Goal: Check status: Check status

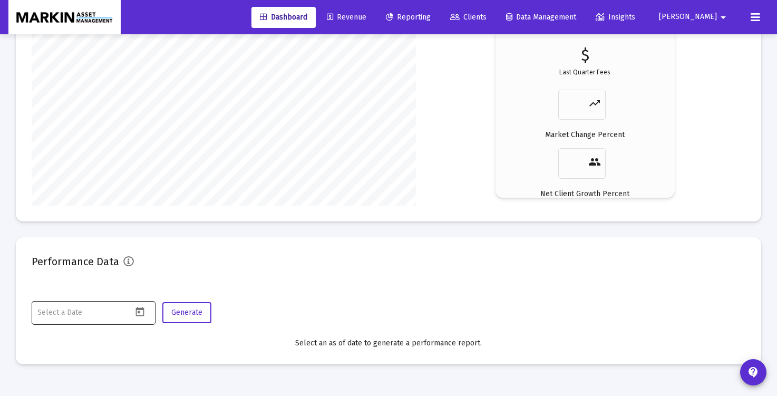
scroll to position [1350, 0]
click at [141, 312] on icon "Open calendar" at bounding box center [139, 311] width 11 height 11
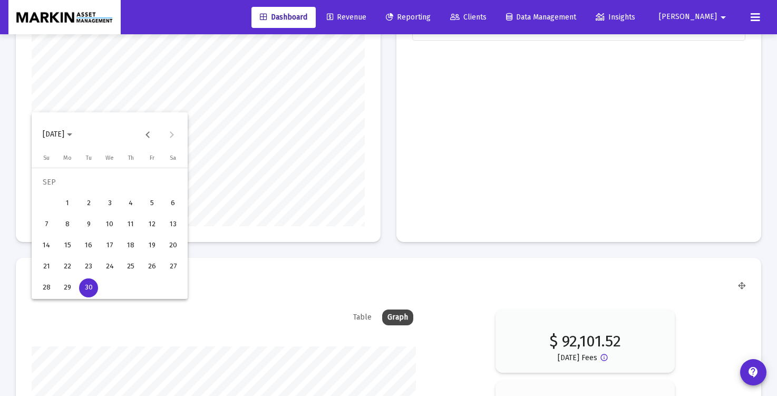
type input "[DATE]"
click at [93, 289] on div "30" at bounding box center [88, 287] width 19 height 19
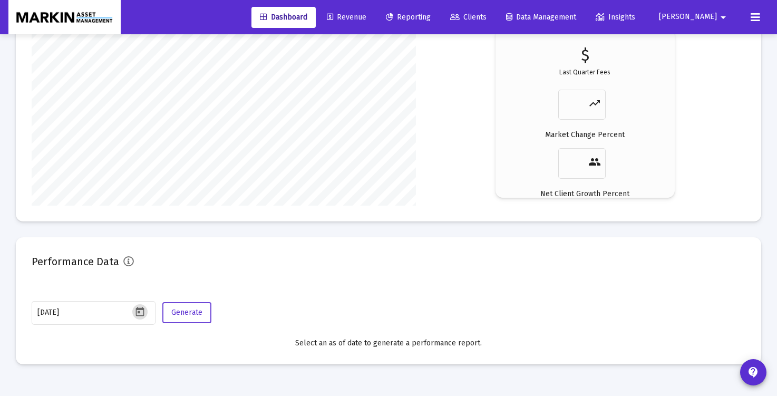
scroll to position [1702, 0]
click at [191, 313] on span "Generate" at bounding box center [186, 312] width 31 height 9
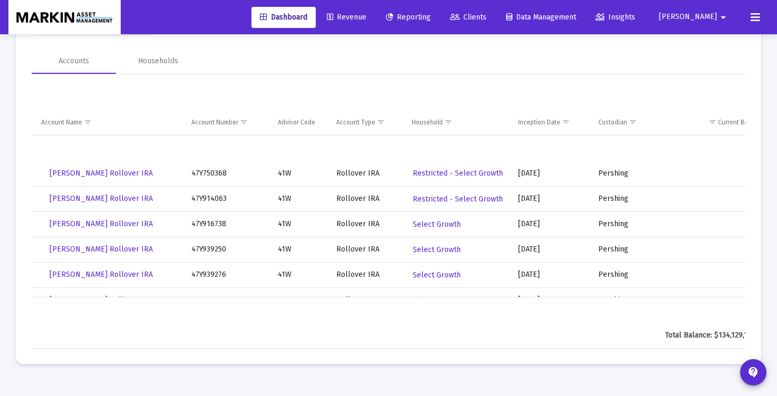
scroll to position [1992, 0]
click at [447, 122] on span "Show filter options for column 'Household'" at bounding box center [448, 122] width 8 height 8
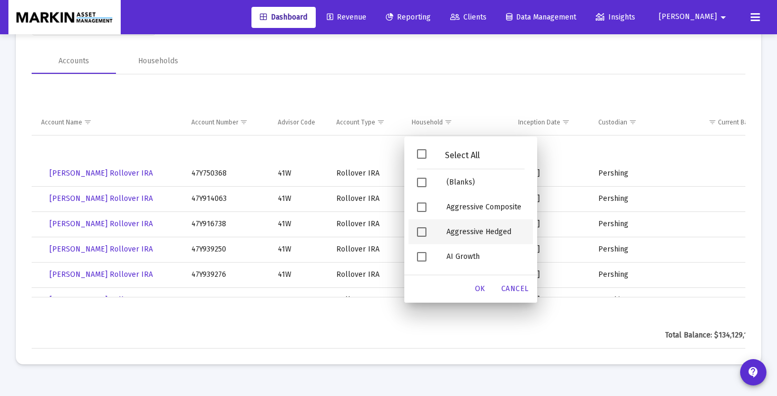
drag, startPoint x: 423, startPoint y: 228, endPoint x: 448, endPoint y: 251, distance: 33.6
click at [423, 228] on span "Filter options" at bounding box center [421, 231] width 9 height 9
click at [485, 281] on div "OK" at bounding box center [480, 288] width 34 height 19
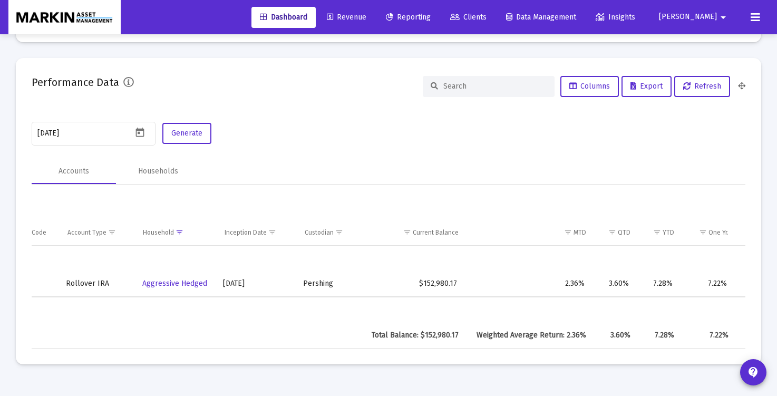
scroll to position [0, 242]
click at [180, 229] on span "Show filter options for column 'Household'" at bounding box center [179, 232] width 8 height 8
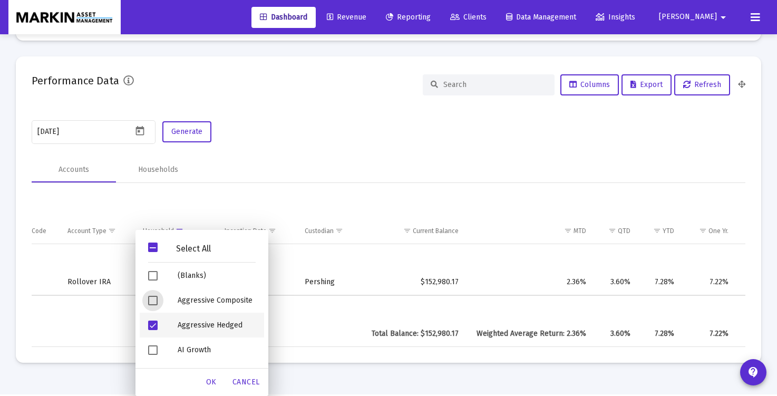
click at [149, 325] on span "Filter options" at bounding box center [152, 324] width 9 height 9
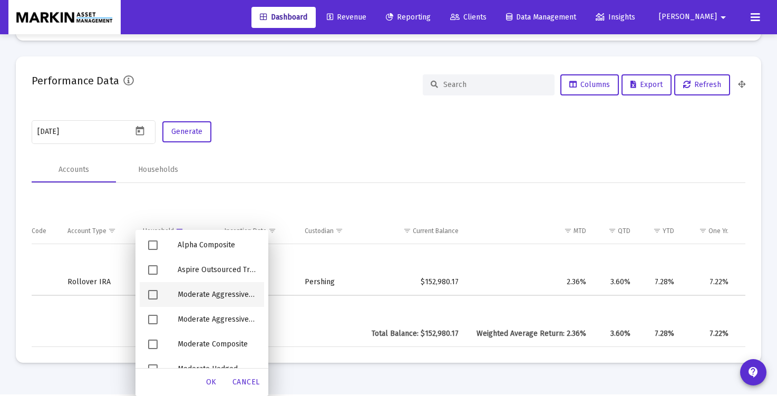
click at [154, 294] on span "Filter options" at bounding box center [152, 294] width 9 height 9
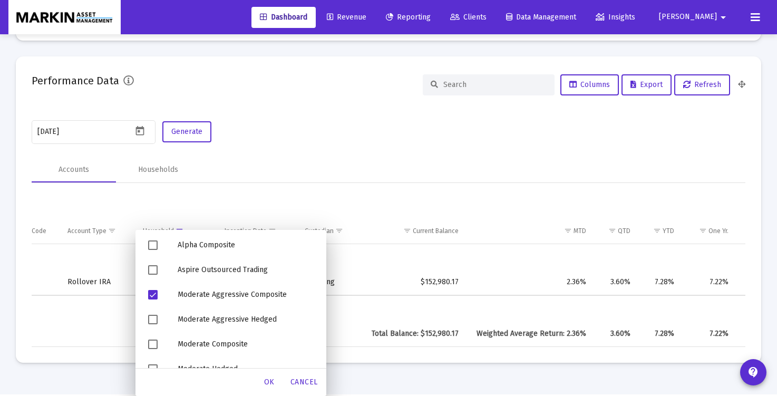
drag, startPoint x: 268, startPoint y: 282, endPoint x: 263, endPoint y: 301, distance: 19.7
click at [154, 317] on span "Filter options" at bounding box center [152, 319] width 9 height 9
click at [154, 297] on span "Filter options" at bounding box center [152, 294] width 9 height 9
click at [269, 381] on span "OK" at bounding box center [269, 381] width 11 height 9
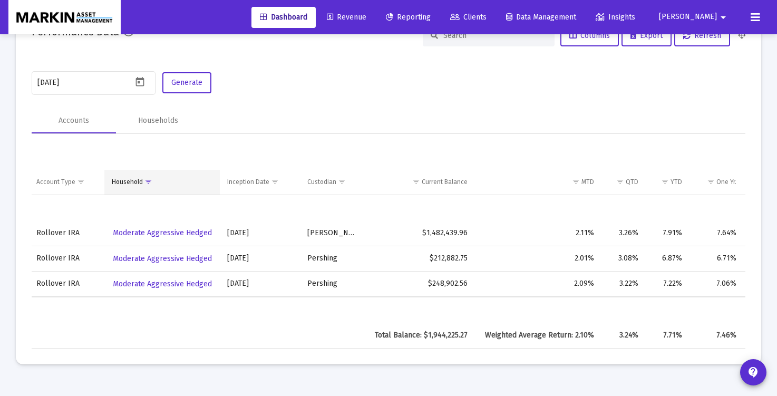
click at [148, 181] on span "Show filter options for column 'Household'" at bounding box center [148, 182] width 8 height 8
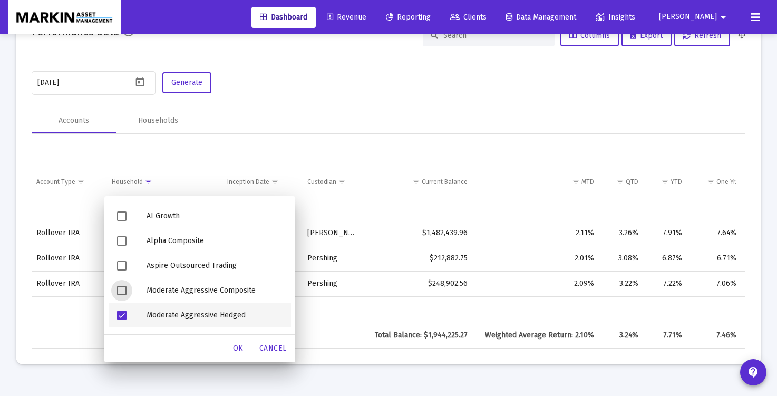
drag, startPoint x: 125, startPoint y: 314, endPoint x: 136, endPoint y: 305, distance: 13.8
click at [125, 314] on span "Filter options" at bounding box center [121, 314] width 9 height 9
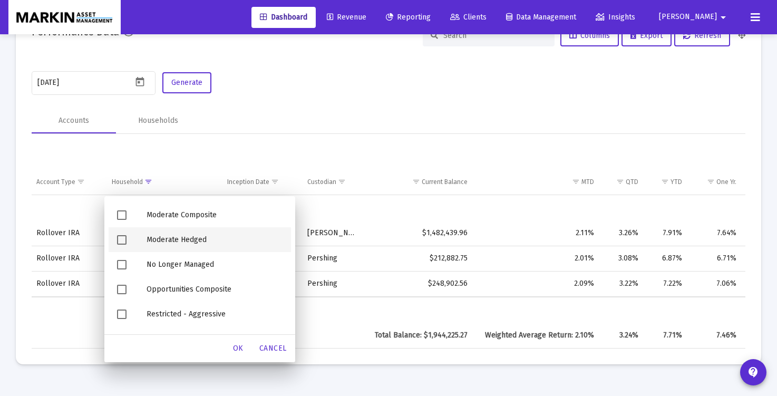
click at [119, 232] on div "Filter options" at bounding box center [124, 239] width 30 height 25
click at [237, 346] on span "OK" at bounding box center [238, 348] width 11 height 9
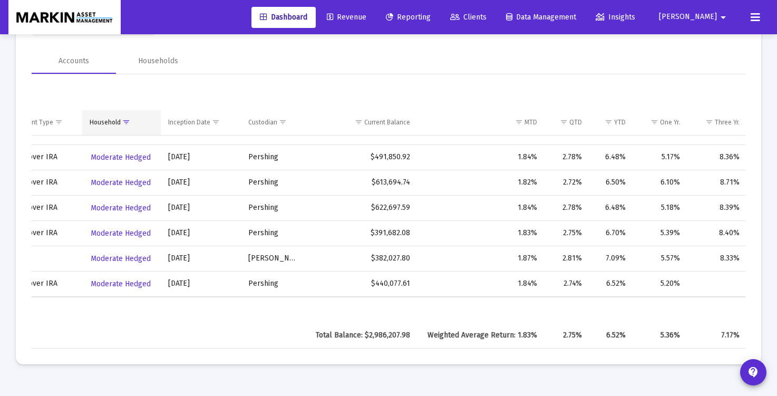
click at [128, 119] on span "Show filter options for column 'Household'" at bounding box center [126, 122] width 8 height 8
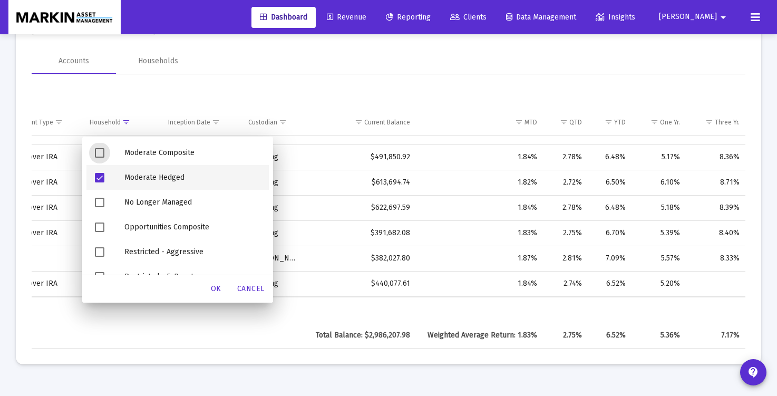
click at [100, 178] on span "Filter options" at bounding box center [99, 177] width 9 height 9
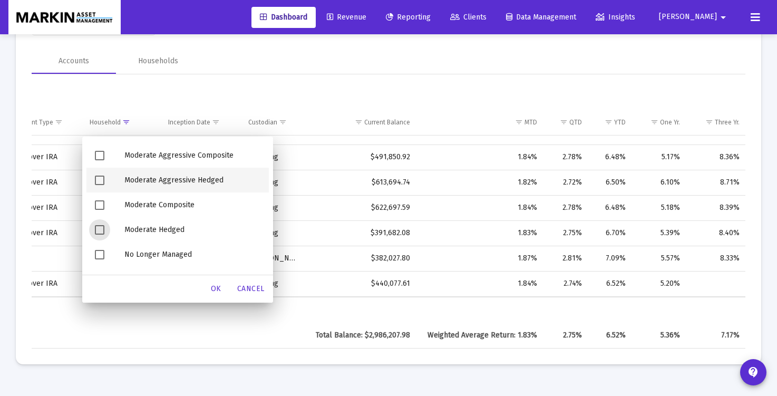
click at [100, 177] on span "Filter options" at bounding box center [99, 179] width 9 height 9
click at [210, 282] on div "OK" at bounding box center [216, 288] width 34 height 19
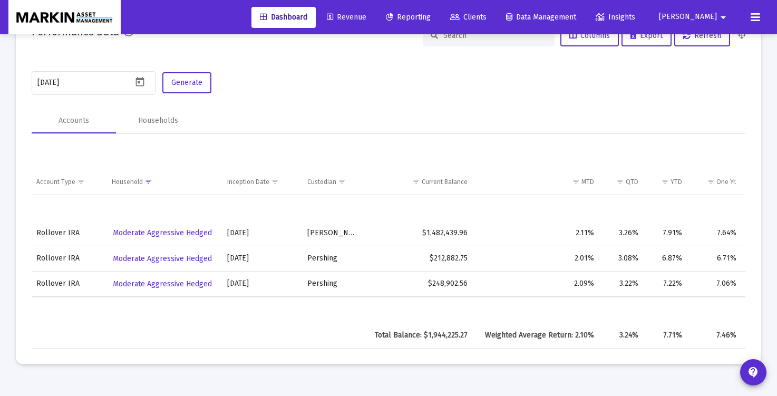
scroll to position [1853, 0]
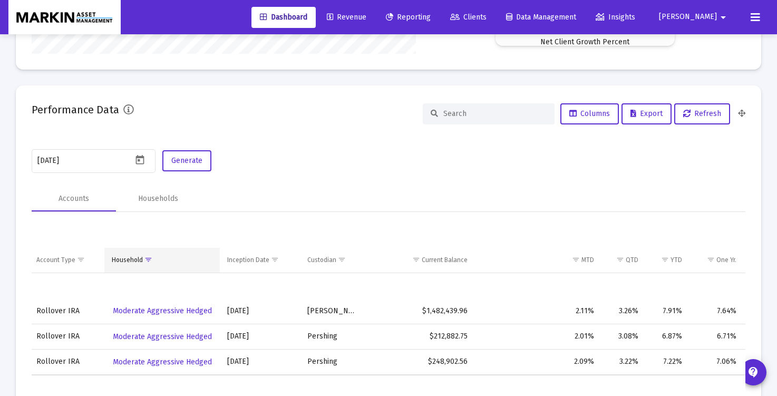
click at [146, 262] on span "Show filter options for column 'Household'" at bounding box center [148, 260] width 8 height 8
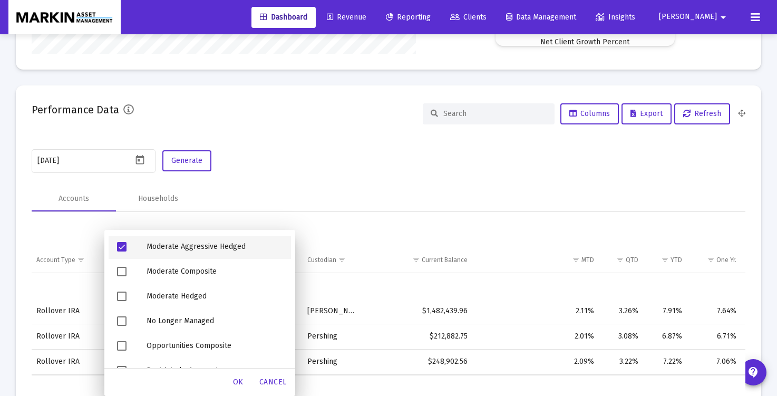
click at [122, 244] on span "Filter options" at bounding box center [121, 246] width 9 height 9
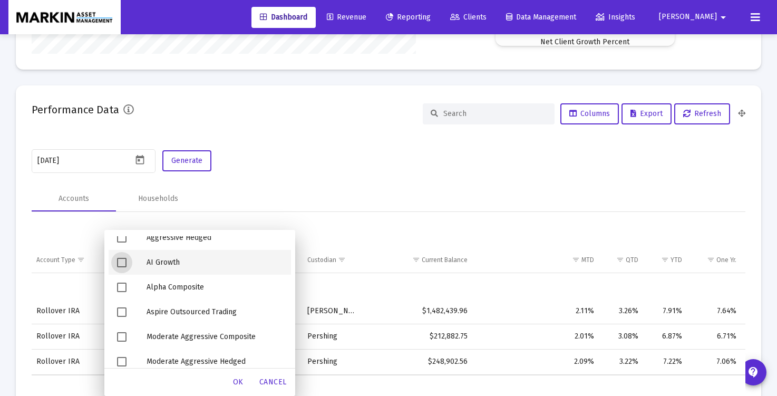
click at [122, 262] on span "Filter options" at bounding box center [121, 262] width 9 height 9
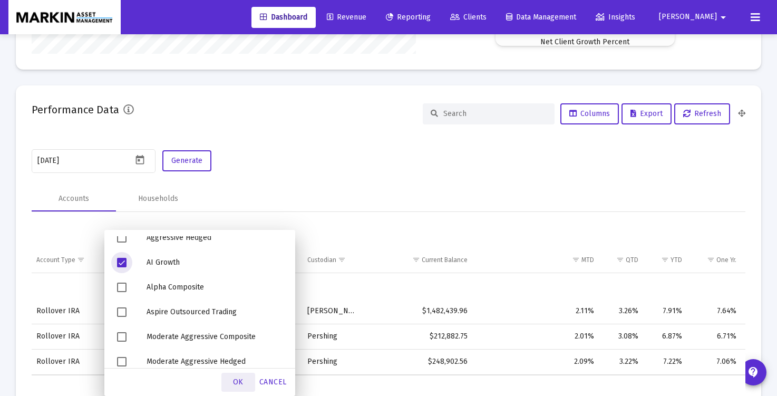
click at [234, 388] on div "OK" at bounding box center [238, 382] width 34 height 19
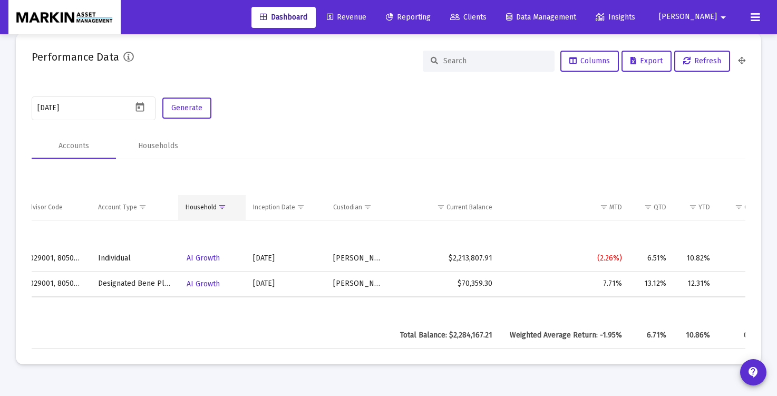
click at [220, 206] on span "Show filter options for column 'Household'" at bounding box center [222, 207] width 8 height 8
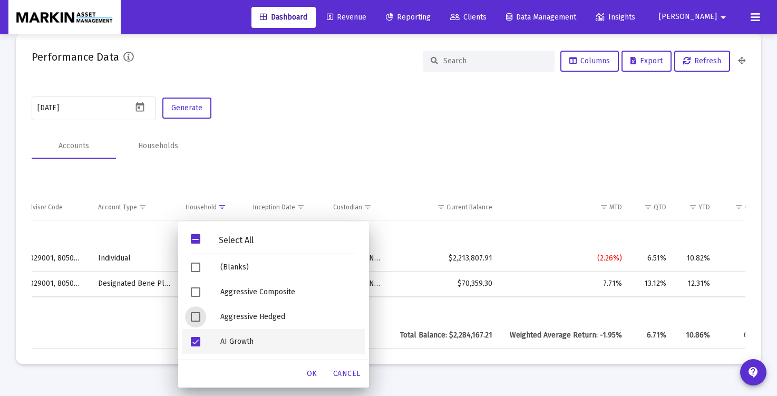
drag, startPoint x: 191, startPoint y: 337, endPoint x: 196, endPoint y: 331, distance: 7.5
click at [191, 337] on span "Filter options" at bounding box center [195, 341] width 9 height 9
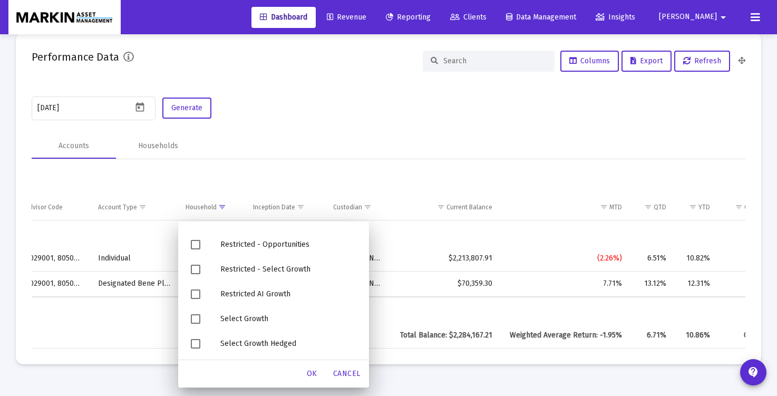
scroll to position [1702, 0]
